Goal: Information Seeking & Learning: Compare options

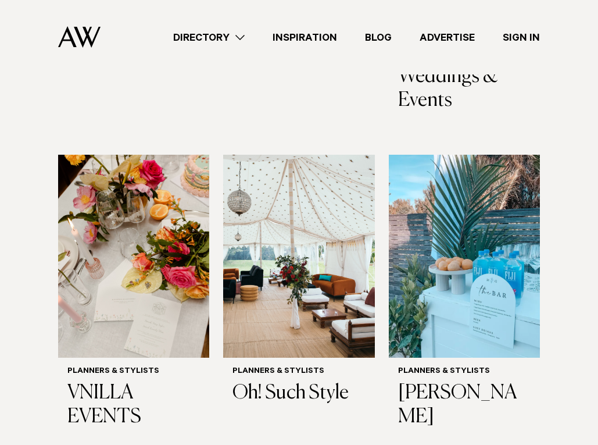
scroll to position [814, 0]
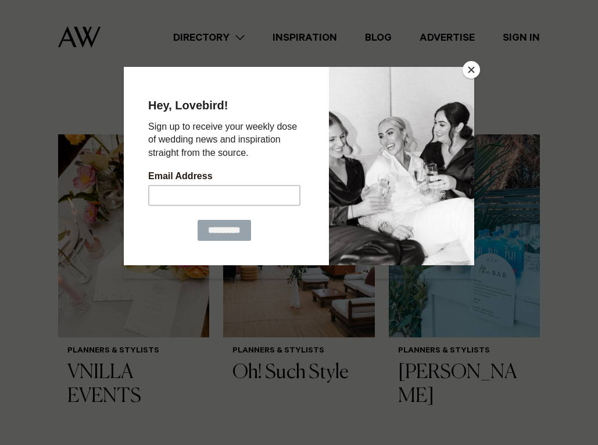
click at [474, 70] on button "Close" at bounding box center [471, 69] width 17 height 17
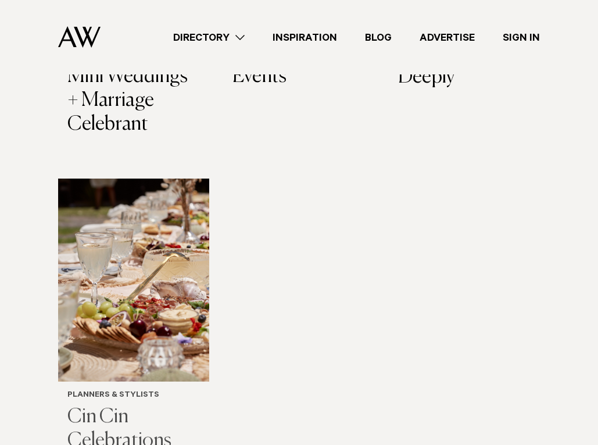
scroll to position [1454, 0]
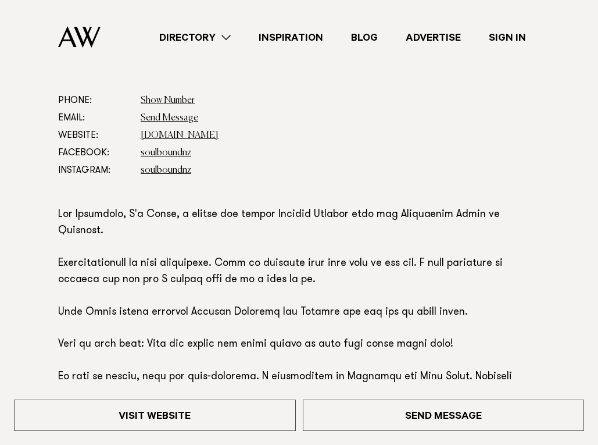
scroll to position [465, 0]
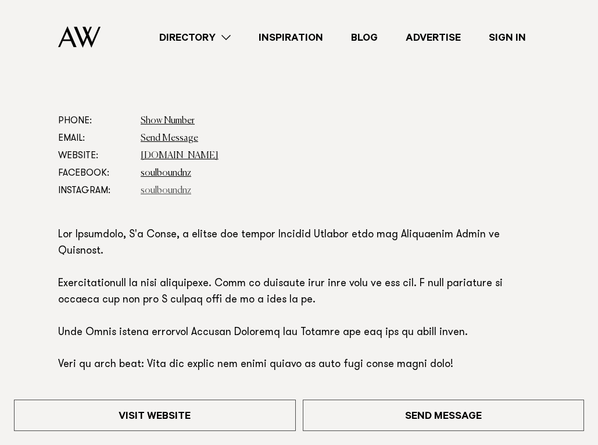
click at [153, 191] on link "soulboundnz" at bounding box center [166, 190] width 51 height 9
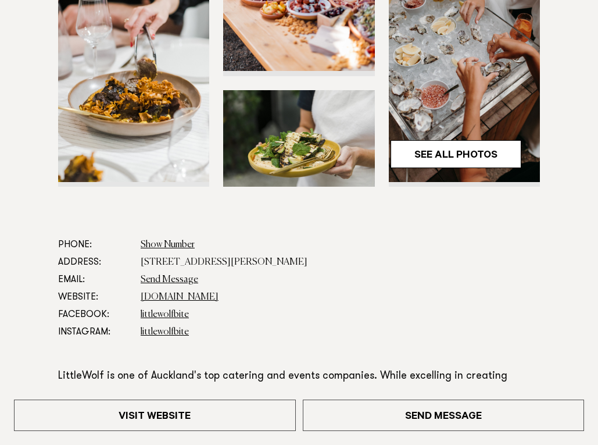
scroll to position [407, 0]
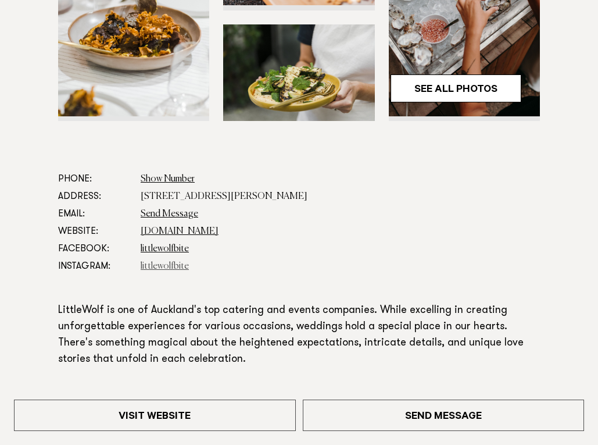
click at [159, 262] on link "littlewolfbite" at bounding box center [165, 266] width 48 height 9
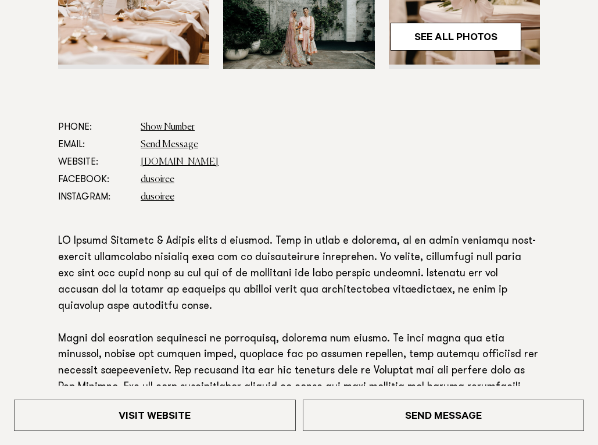
scroll to position [523, 0]
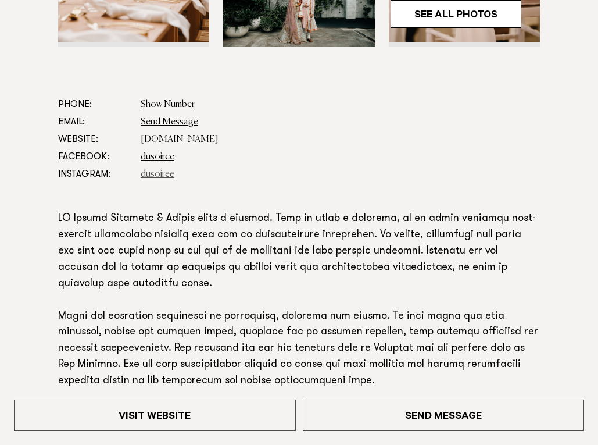
click at [153, 176] on link "dusoiree" at bounding box center [158, 174] width 34 height 9
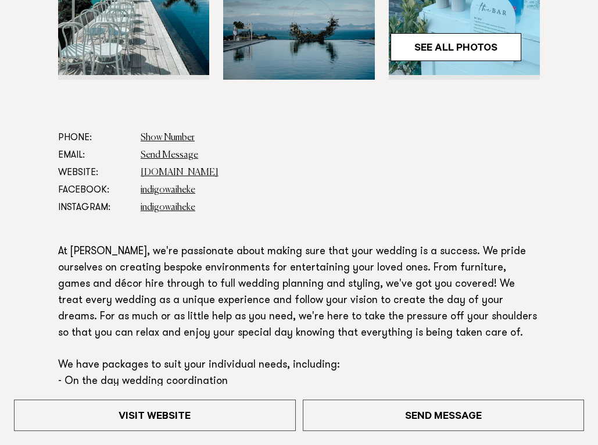
scroll to position [581, 0]
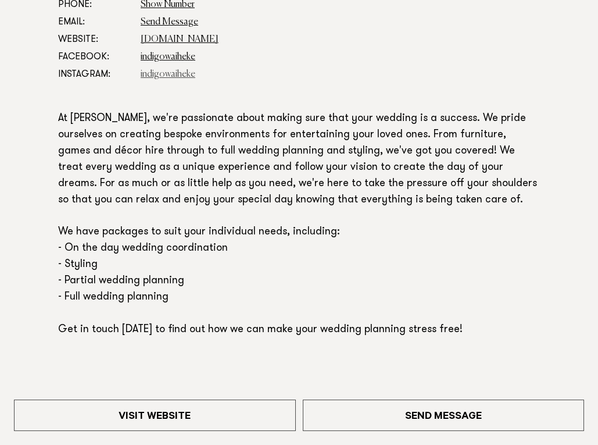
click at [165, 76] on link "indigowaiheke" at bounding box center [168, 74] width 55 height 9
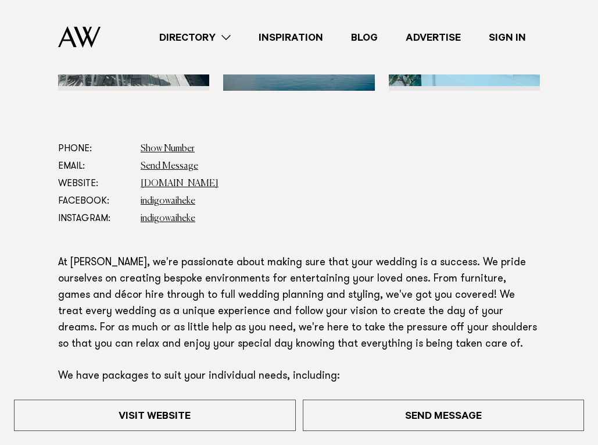
scroll to position [407, 0]
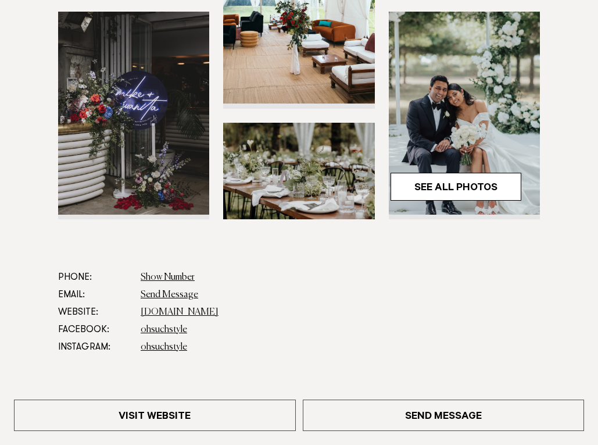
scroll to position [523, 0]
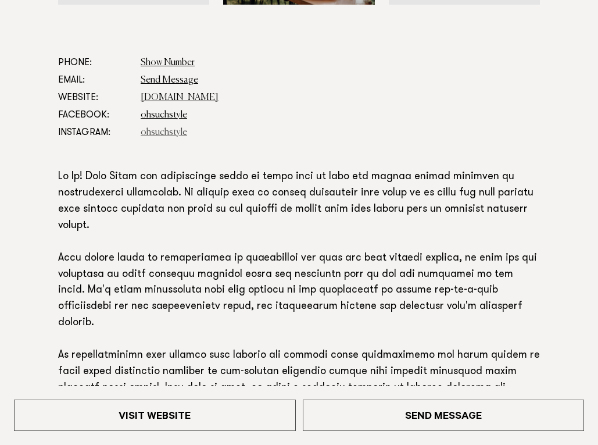
click at [169, 133] on link "ohsuchstyle" at bounding box center [164, 132] width 47 height 9
click at [151, 101] on link "www.ohsuchstyle.co.nz" at bounding box center [180, 97] width 78 height 9
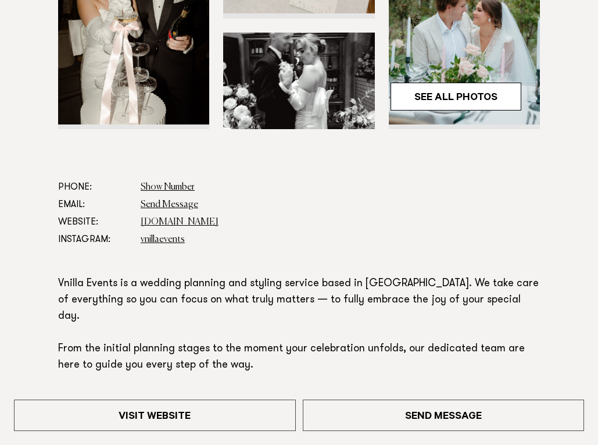
scroll to position [523, 0]
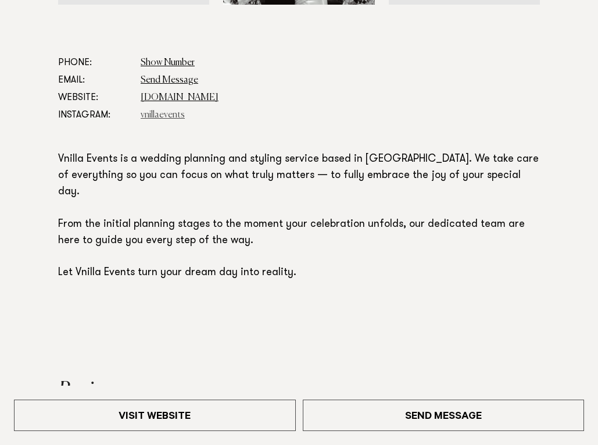
click at [162, 116] on link "vnillaevents" at bounding box center [163, 114] width 44 height 9
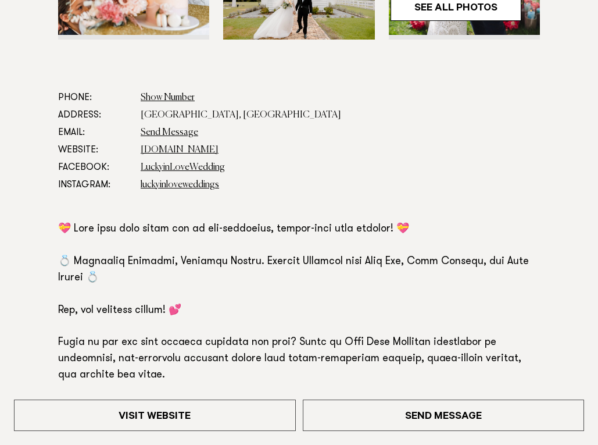
scroll to position [581, 0]
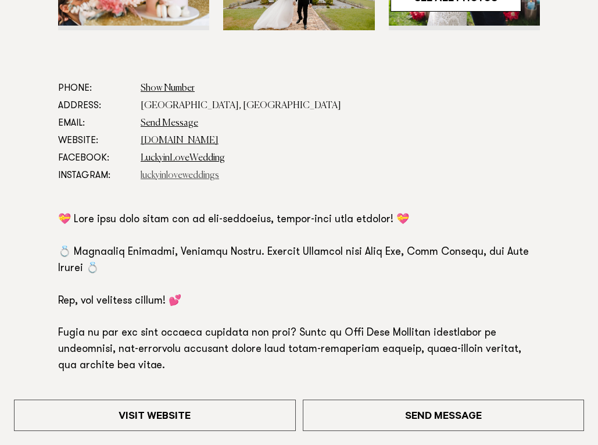
click at [174, 176] on link "luckyinloveweddings" at bounding box center [180, 175] width 78 height 9
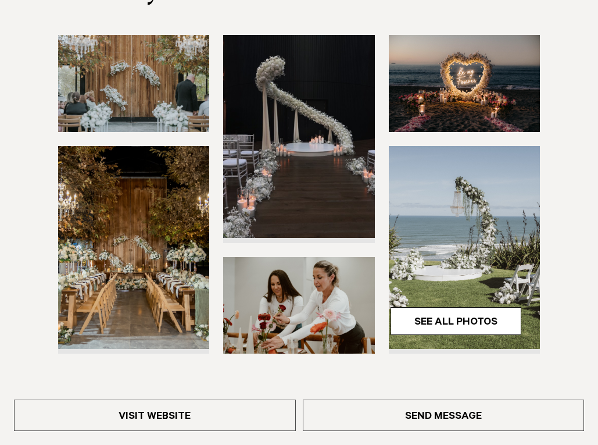
scroll to position [349, 0]
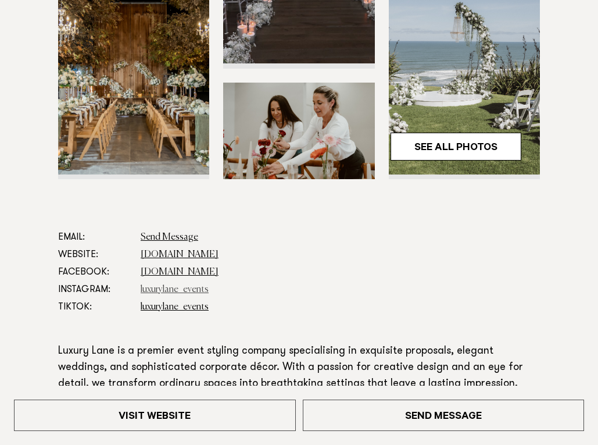
click at [177, 291] on link "luxurylane_events" at bounding box center [175, 289] width 68 height 9
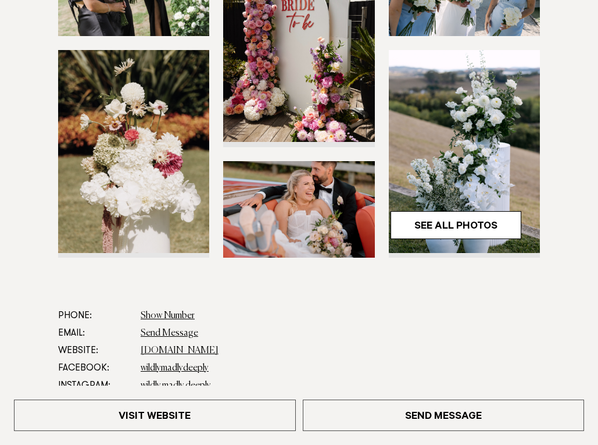
scroll to position [349, 0]
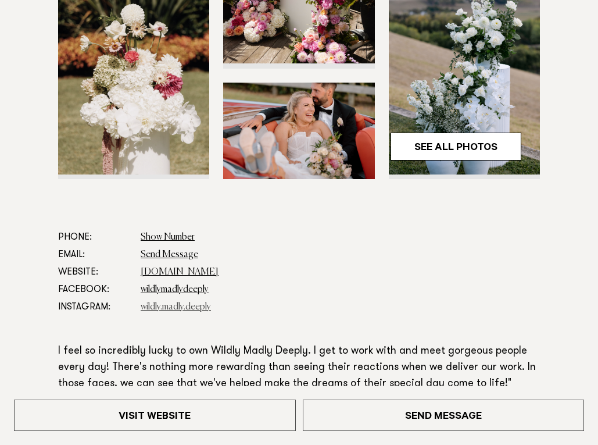
click at [158, 306] on link "wildly.madly.deeply" at bounding box center [176, 306] width 70 height 9
click at [160, 273] on link "www.wildlymadlydeeply.com" at bounding box center [180, 271] width 78 height 9
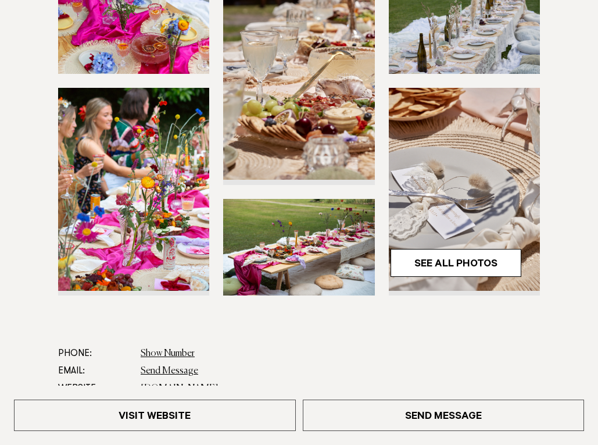
scroll to position [523, 0]
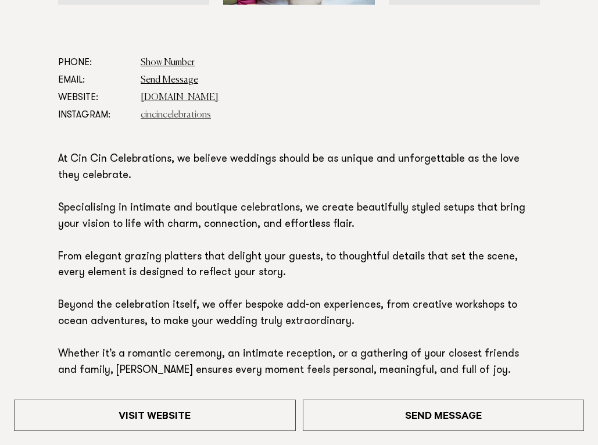
click at [162, 113] on link "cincincelebrations" at bounding box center [176, 114] width 70 height 9
click at [215, 96] on link "[DOMAIN_NAME]" at bounding box center [180, 97] width 78 height 9
